Goal: Answer question/provide support

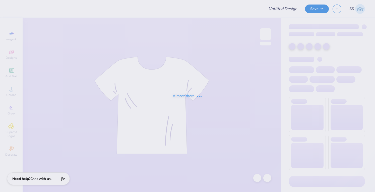
click at [317, 11] on div "Almost there" at bounding box center [187, 96] width 375 height 192
click at [315, 8] on div "Almost there" at bounding box center [187, 96] width 375 height 192
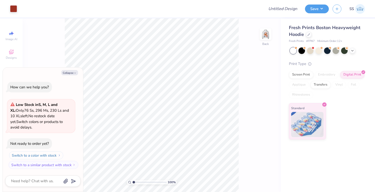
click at [44, 156] on button "Switch to a color with stock" at bounding box center [36, 155] width 54 height 8
type textarea "x"
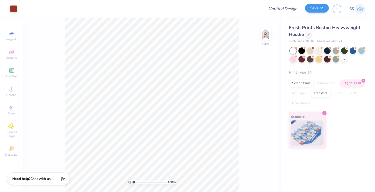
click at [316, 12] on div "Save" at bounding box center [317, 9] width 24 height 9
click at [317, 9] on button "Save" at bounding box center [317, 8] width 24 height 9
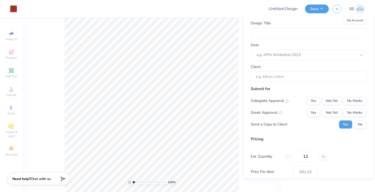
click at [357, 7] on img at bounding box center [360, 9] width 10 height 10
